Goal: Find contact information: Find contact information

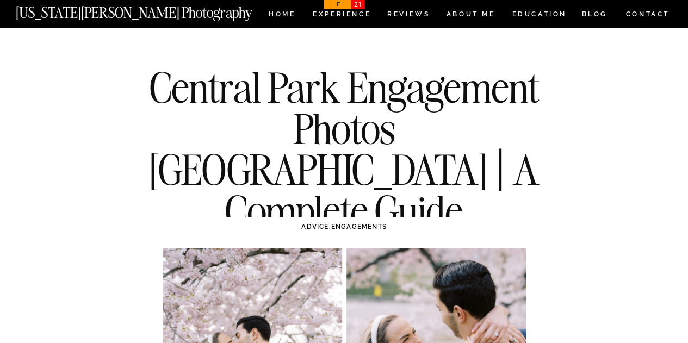
drag, startPoint x: 656, startPoint y: 15, endPoint x: 658, endPoint y: 40, distance: 25.1
drag, startPoint x: 655, startPoint y: 20, endPoint x: 653, endPoint y: 139, distance: 119.1
click at [659, 11] on nav "CONTACT" at bounding box center [647, 14] width 45 height 12
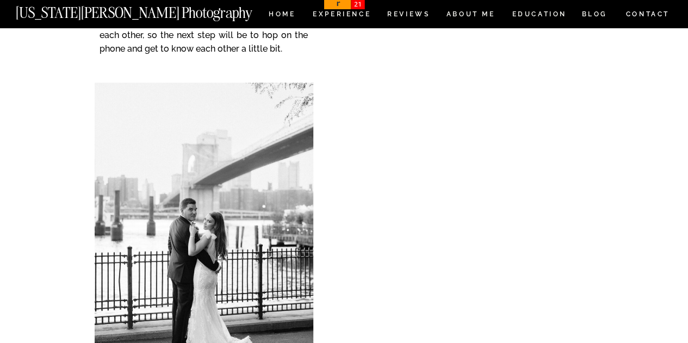
scroll to position [326, 0]
